Goal: Information Seeking & Learning: Learn about a topic

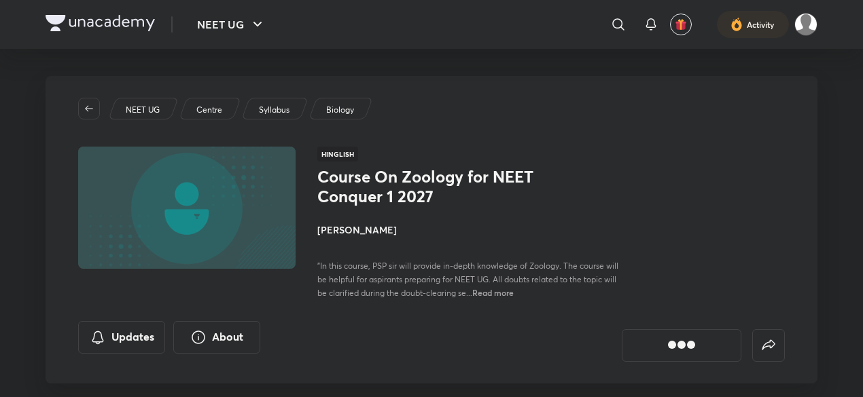
click at [124, 20] on img at bounding box center [100, 23] width 109 height 16
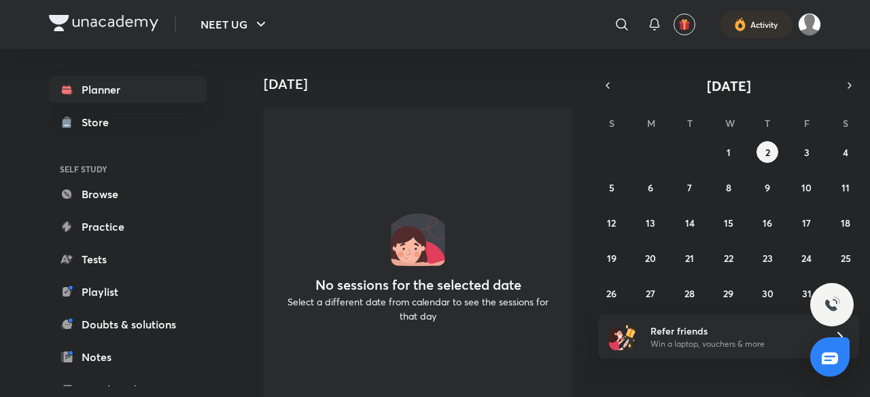
click at [609, 82] on icon "button" at bounding box center [607, 85] width 11 height 12
click at [808, 226] on abbr "19" at bounding box center [807, 223] width 10 height 13
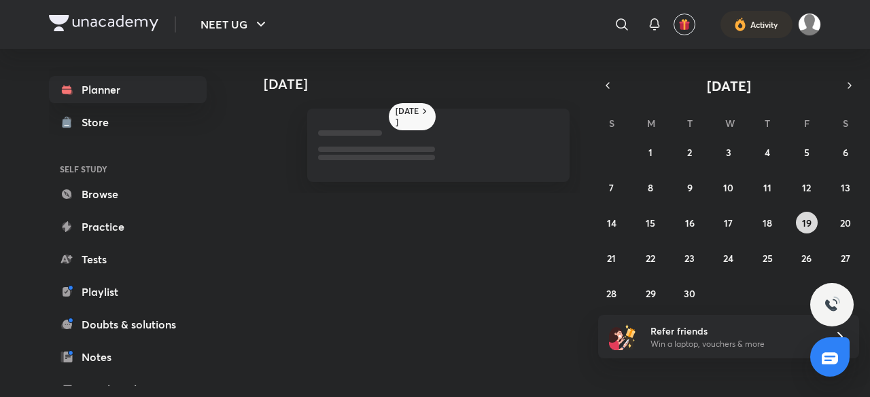
click at [808, 226] on abbr "19" at bounding box center [807, 223] width 10 height 13
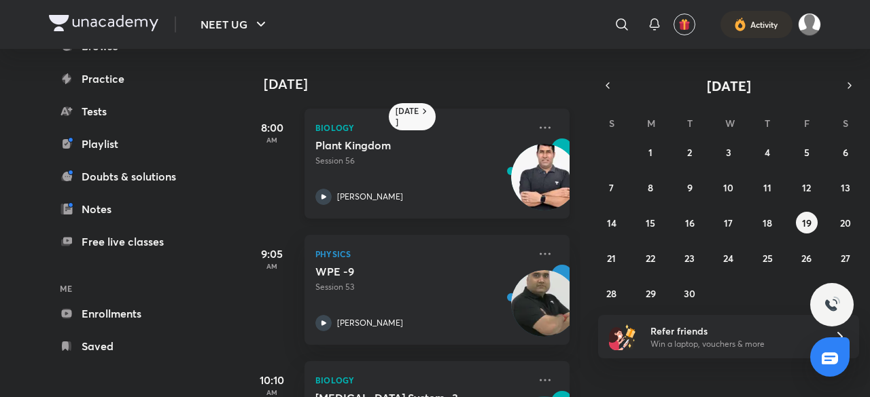
scroll to position [221, 0]
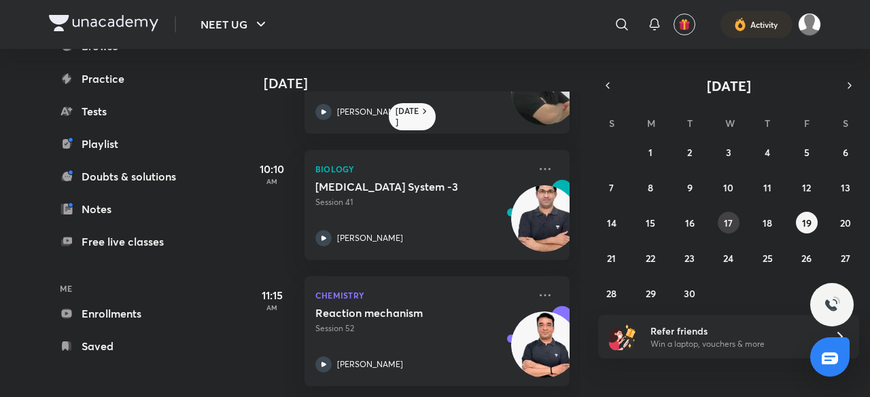
click at [738, 211] on div "31 1 2 3 4 5 6 7 8 9 10 11 12 13 14 15 16 17 18 19 20 21 22 23 24 25 26 27 28 2…" at bounding box center [728, 222] width 261 height 163
click at [737, 222] on button "17" at bounding box center [728, 223] width 22 height 22
click at [324, 219] on div "Endocrine System -2 Session 40 Prem Shankar Pandey" at bounding box center [421, 213] width 213 height 67
